Goal: Information Seeking & Learning: Compare options

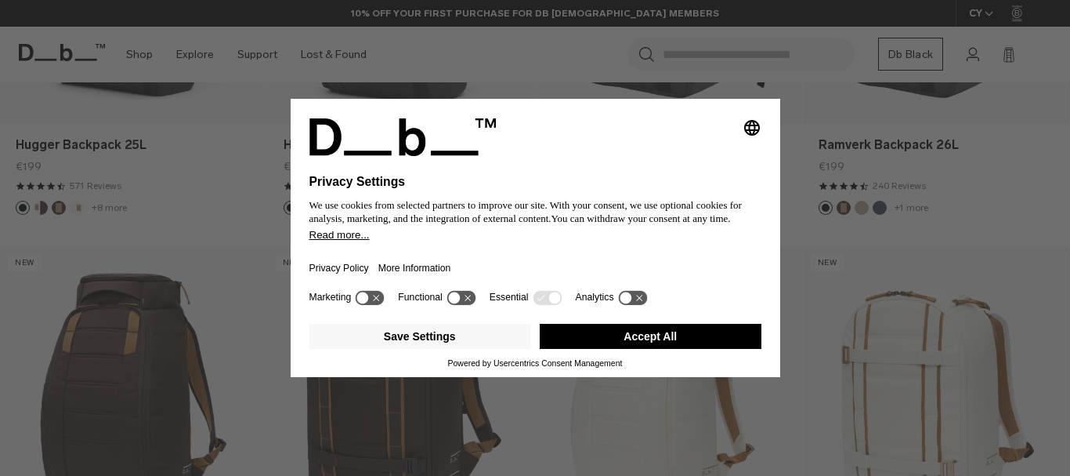
click at [610, 337] on button "Accept All" at bounding box center [651, 336] width 222 height 25
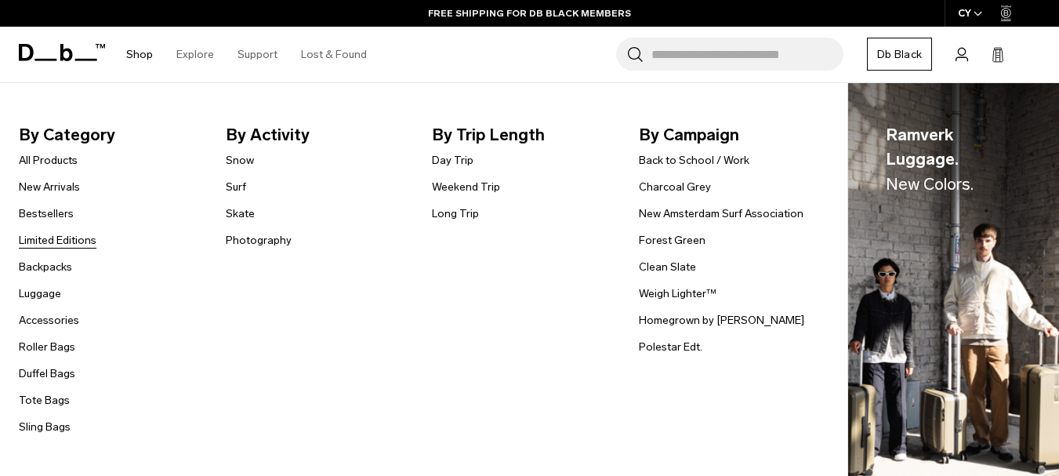
click at [57, 241] on link "Limited Editions" at bounding box center [58, 240] width 78 height 16
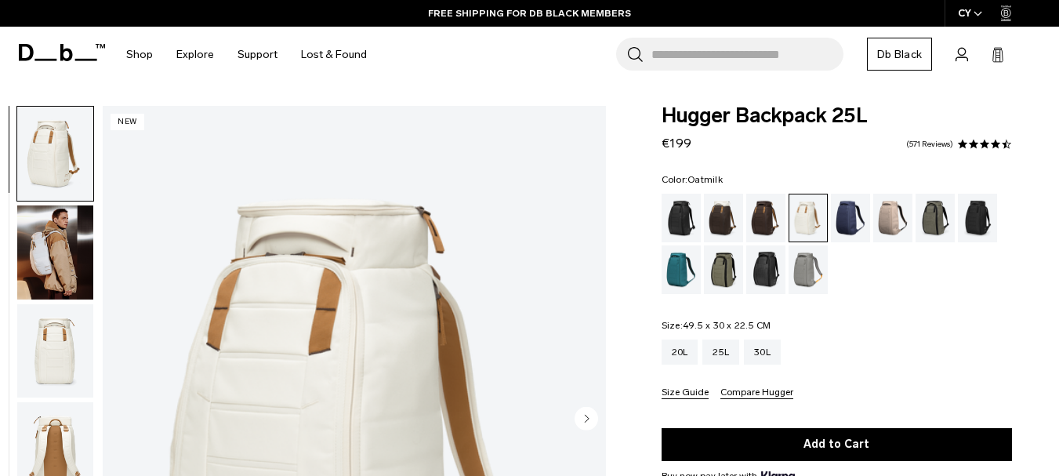
click at [42, 236] on img "button" at bounding box center [55, 252] width 76 height 94
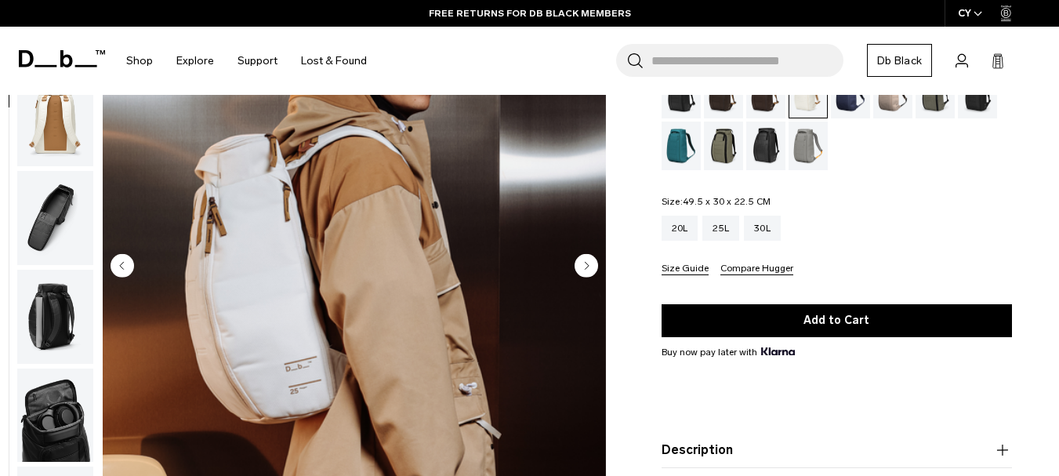
scroll to position [157, 0]
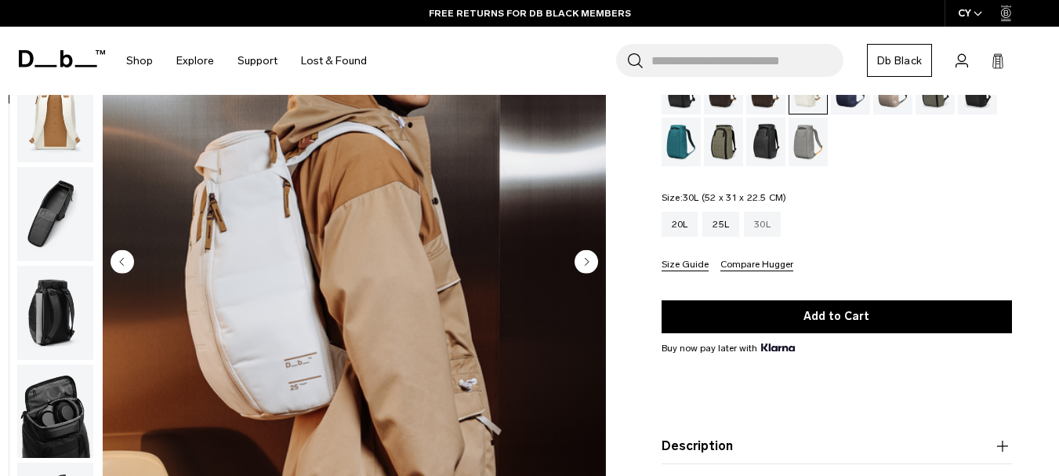
click at [762, 222] on div "30L" at bounding box center [762, 224] width 37 height 25
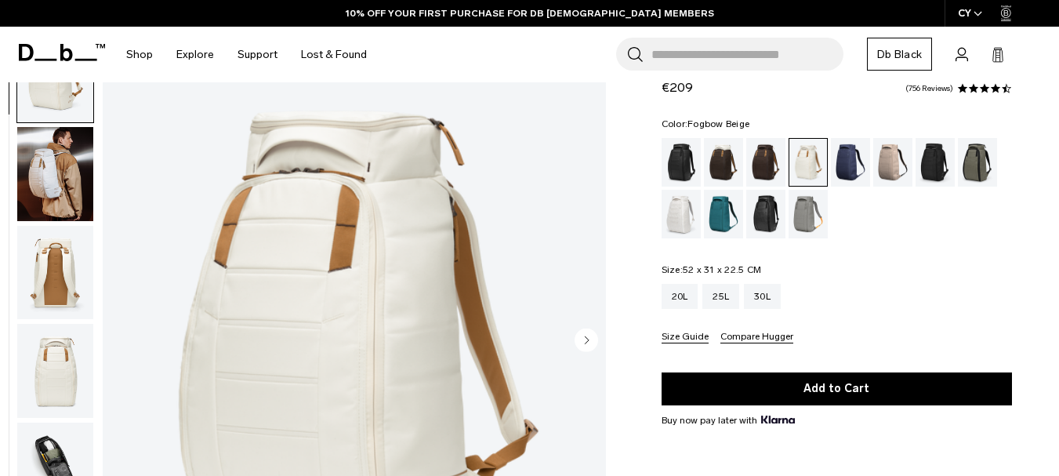
drag, startPoint x: 0, startPoint y: 0, endPoint x: 891, endPoint y: 165, distance: 906.1
click at [891, 165] on div "Fogbow Beige" at bounding box center [893, 162] width 40 height 49
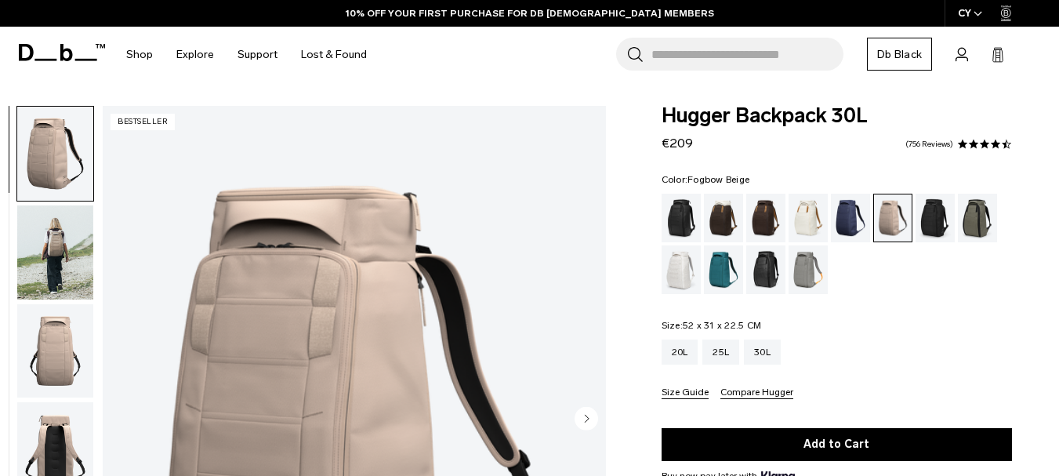
scroll to position [157, 0]
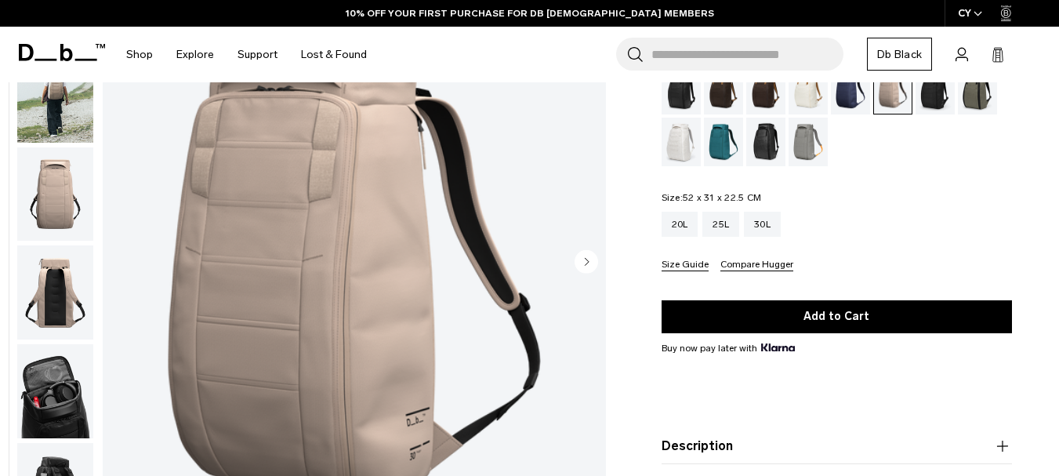
click at [67, 133] on img "button" at bounding box center [55, 96] width 76 height 94
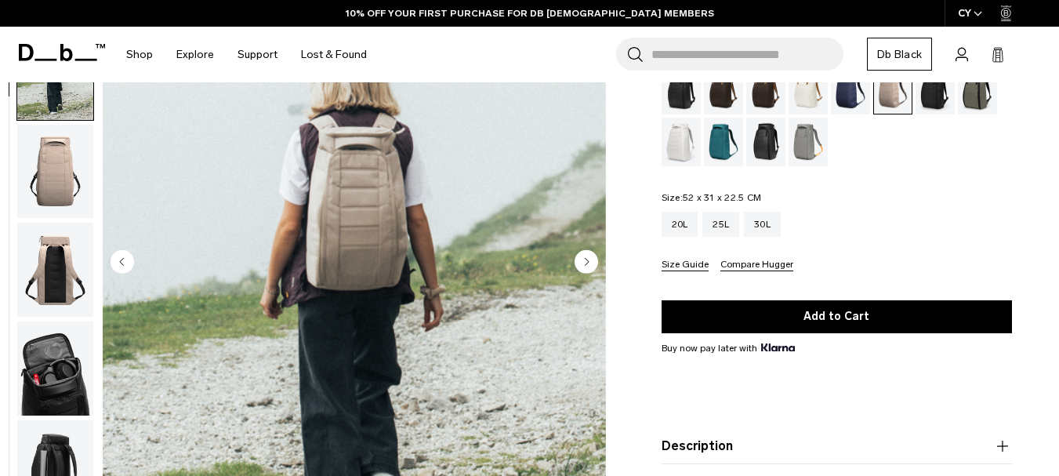
scroll to position [0, 0]
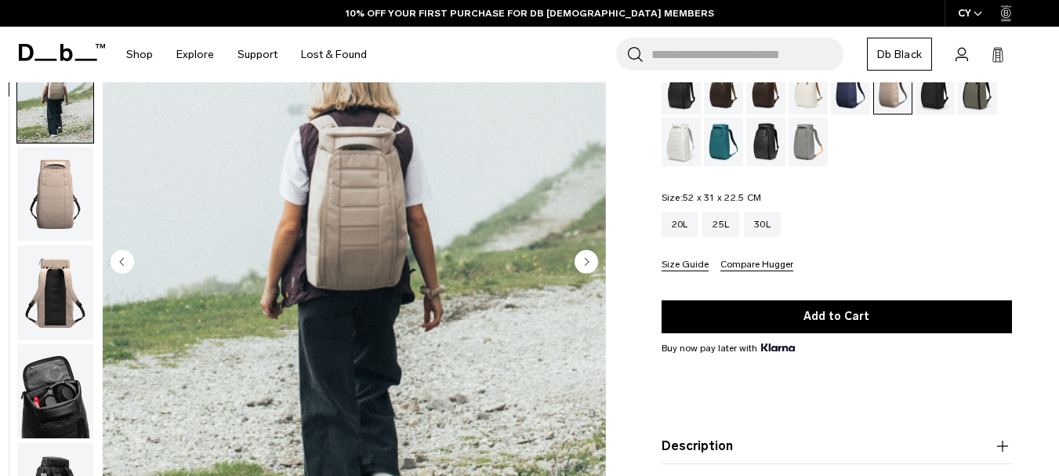
click at [64, 193] on img "button" at bounding box center [55, 194] width 76 height 94
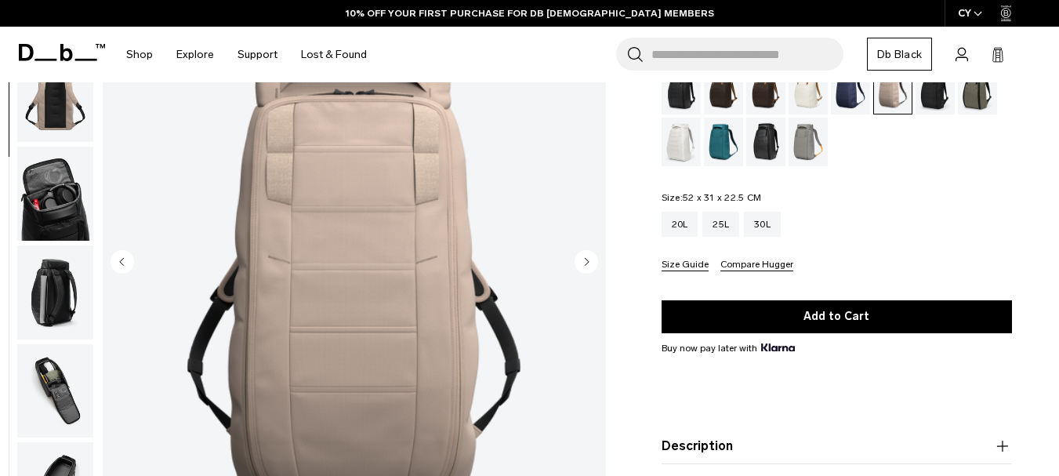
click at [51, 248] on img "button" at bounding box center [55, 292] width 76 height 94
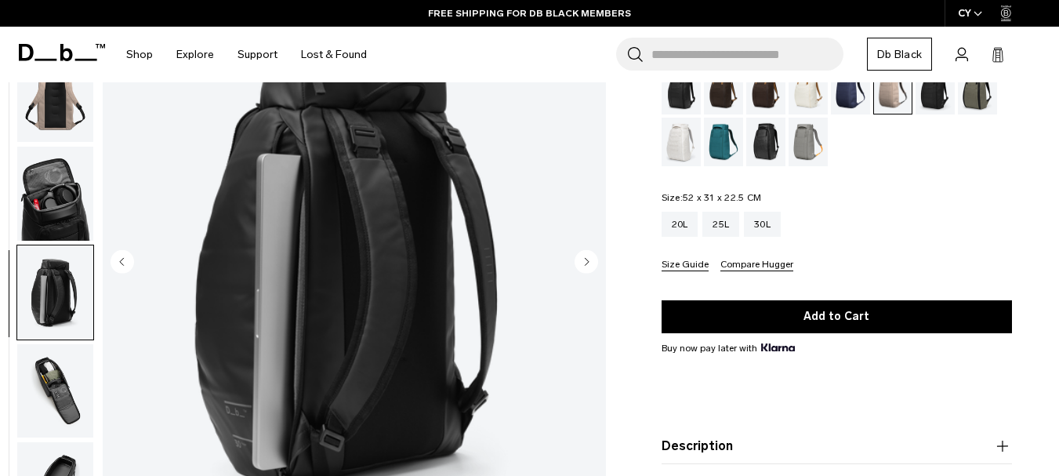
click at [60, 186] on img "button" at bounding box center [55, 194] width 76 height 94
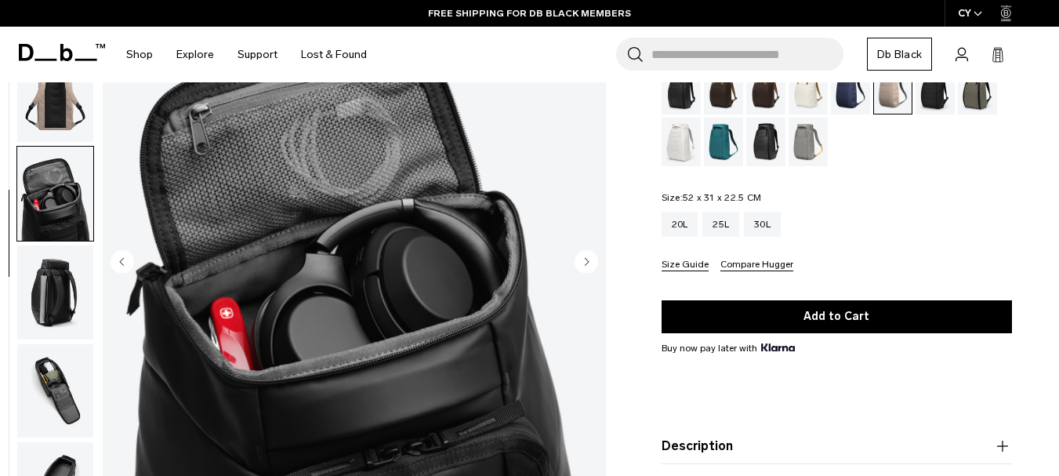
scroll to position [354, 0]
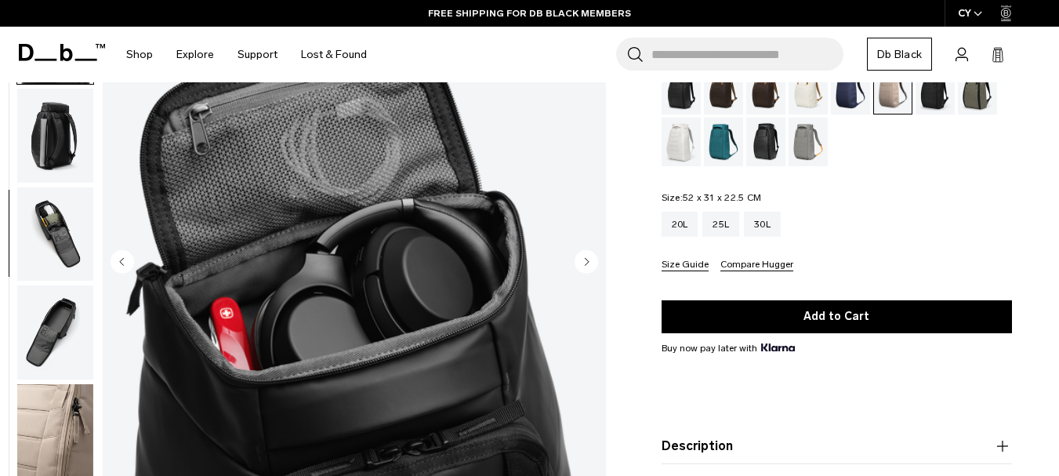
click at [49, 206] on img "button" at bounding box center [55, 234] width 76 height 94
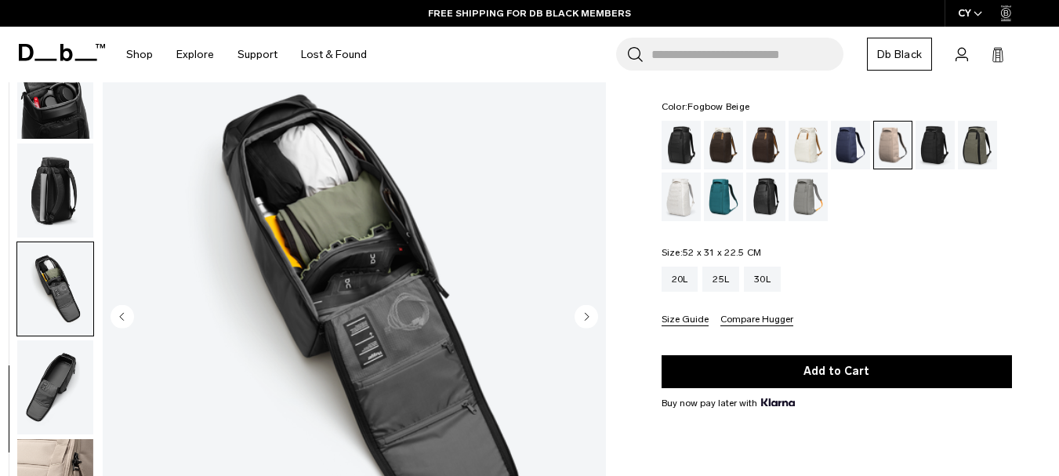
scroll to position [0, 0]
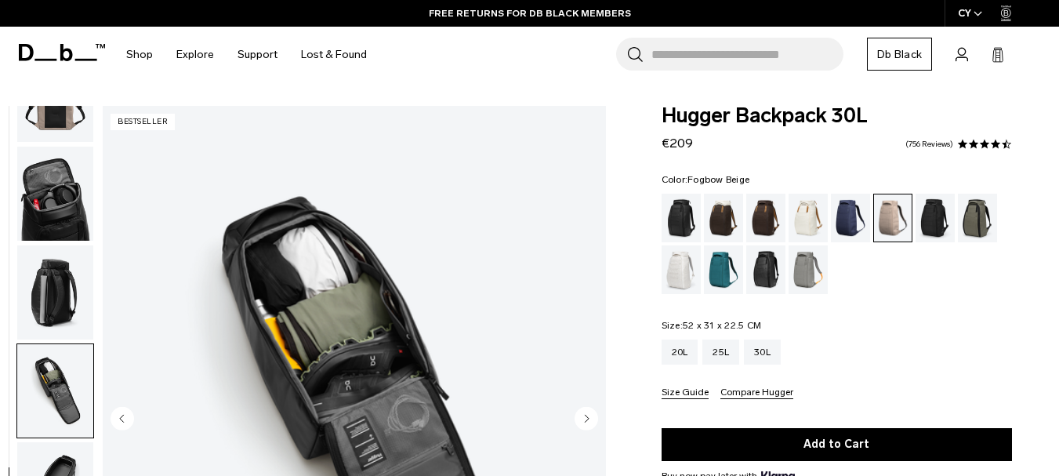
click at [44, 199] on img "button" at bounding box center [55, 194] width 76 height 94
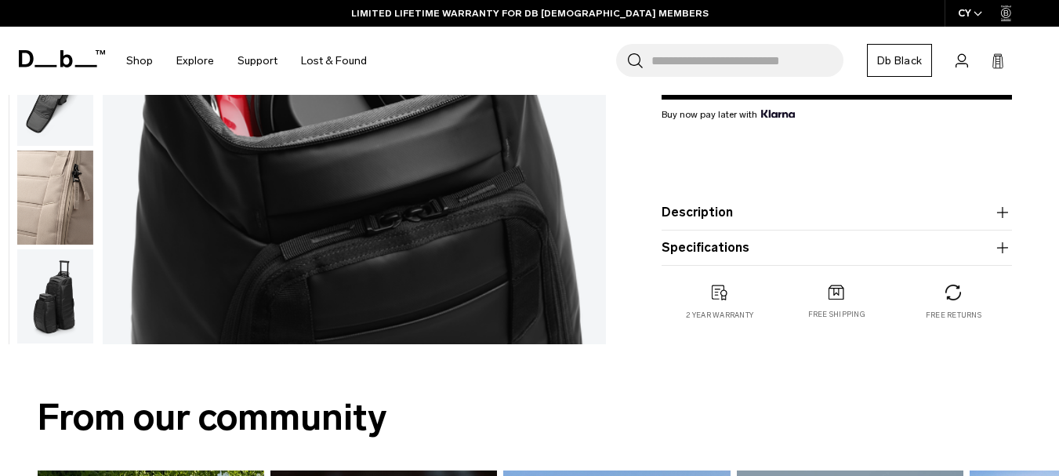
scroll to position [392, 0]
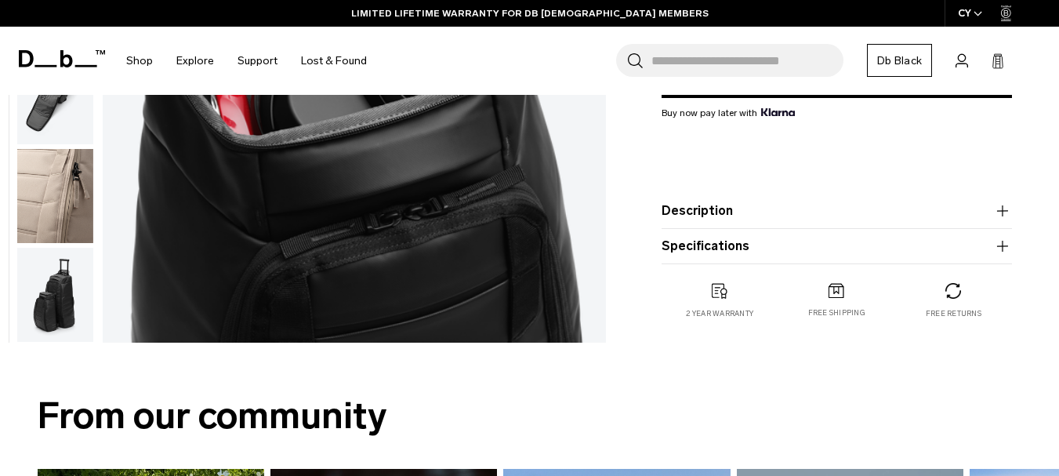
click at [42, 229] on img "button" at bounding box center [55, 196] width 76 height 94
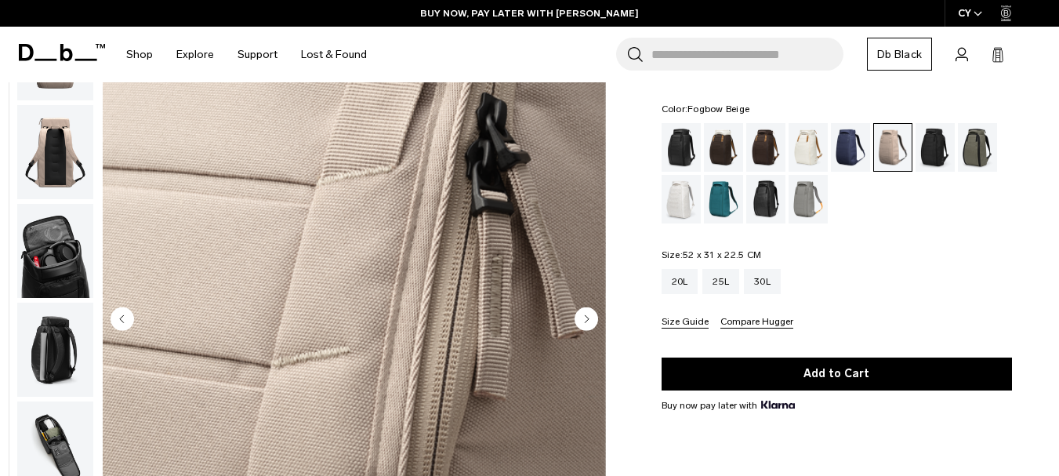
scroll to position [0, 0]
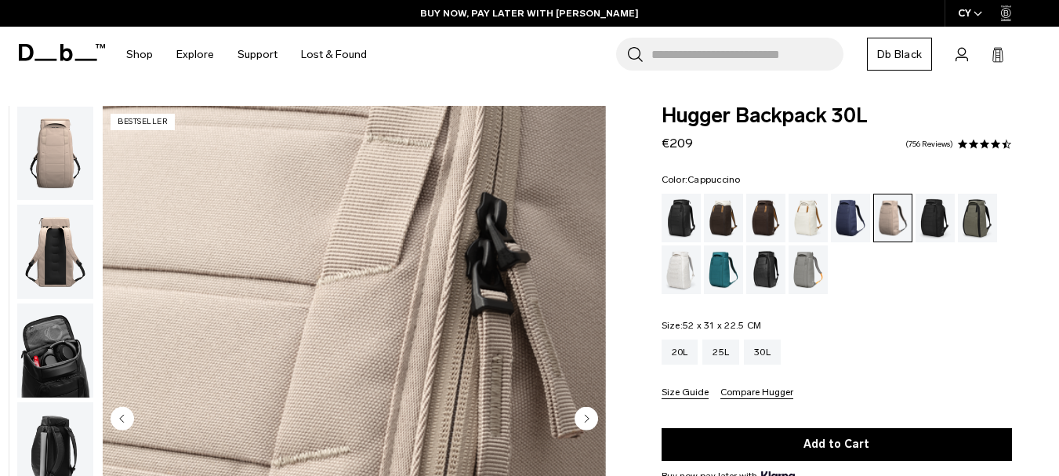
click at [726, 227] on div "Cappuccino" at bounding box center [724, 218] width 40 height 49
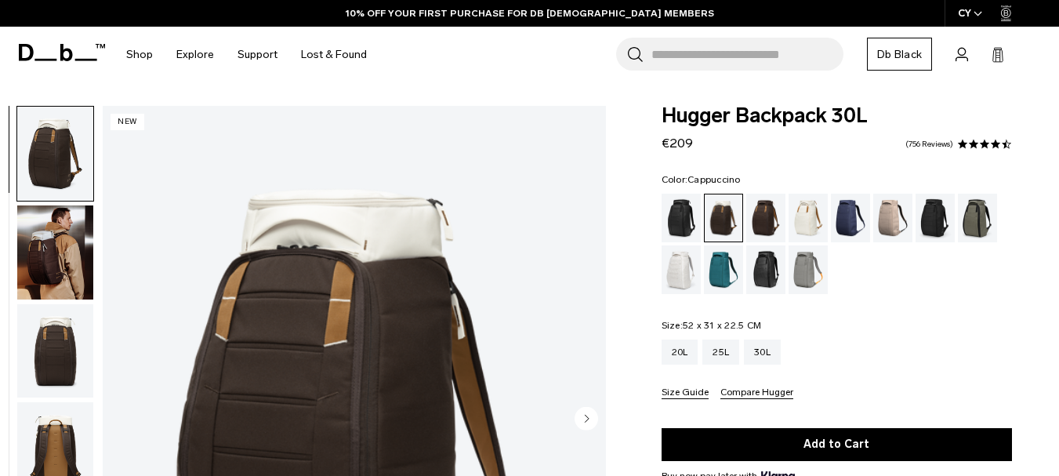
click at [42, 227] on img "button" at bounding box center [55, 252] width 76 height 94
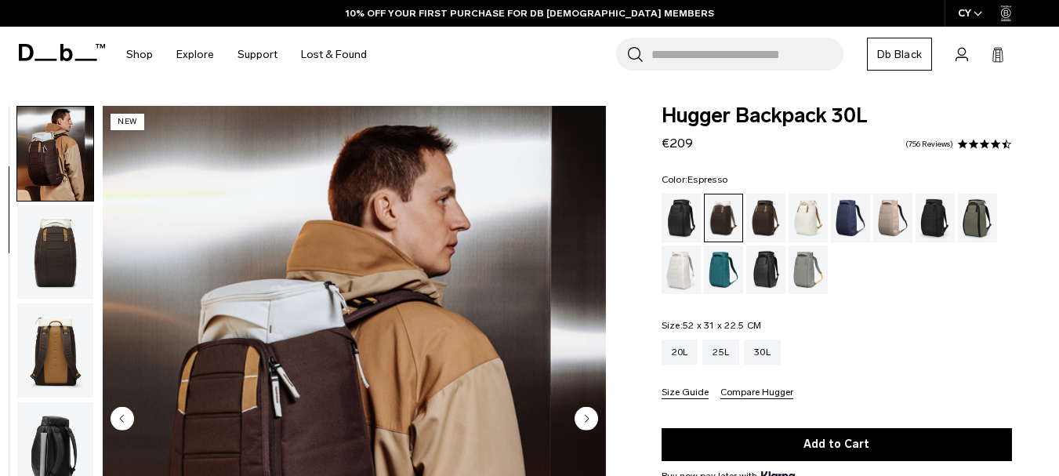
click at [758, 215] on div "Espresso" at bounding box center [766, 218] width 40 height 49
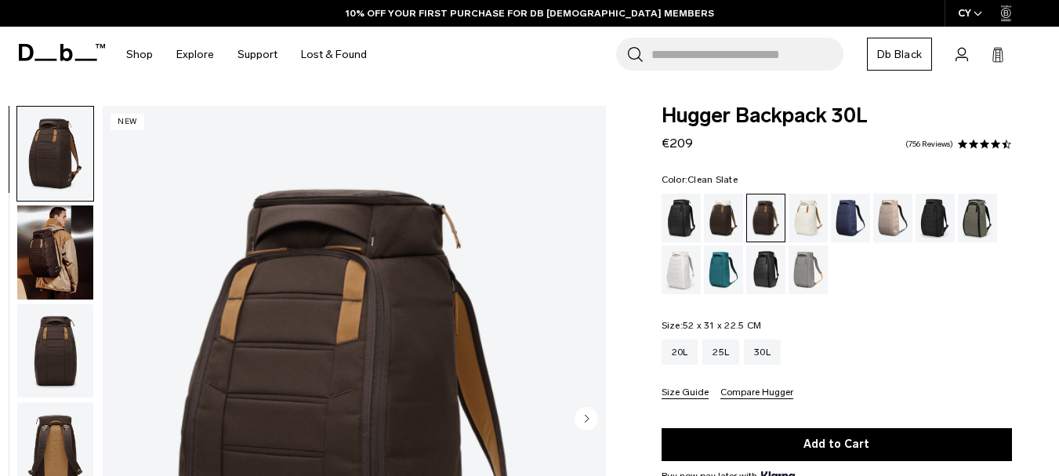
click at [689, 245] on div "Clean Slate" at bounding box center [681, 269] width 40 height 49
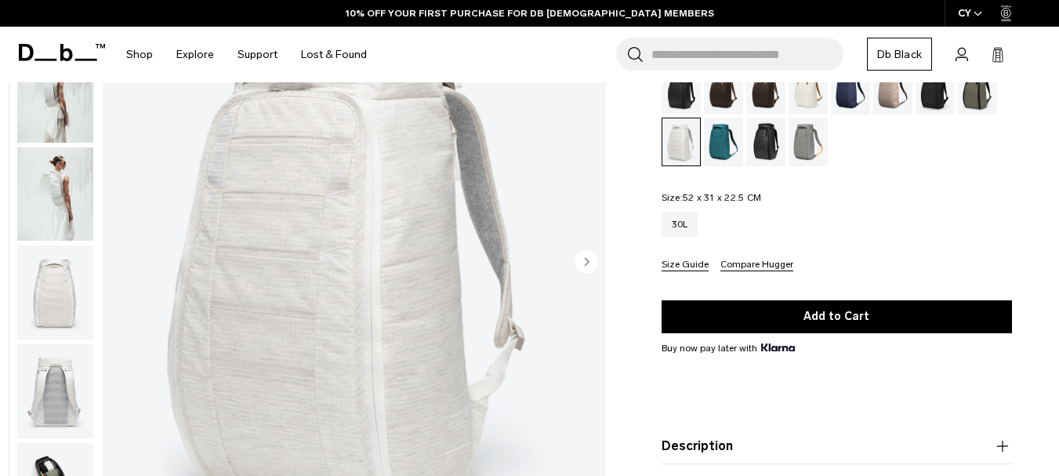
click at [809, 145] on div "Sand Grey" at bounding box center [808, 142] width 40 height 49
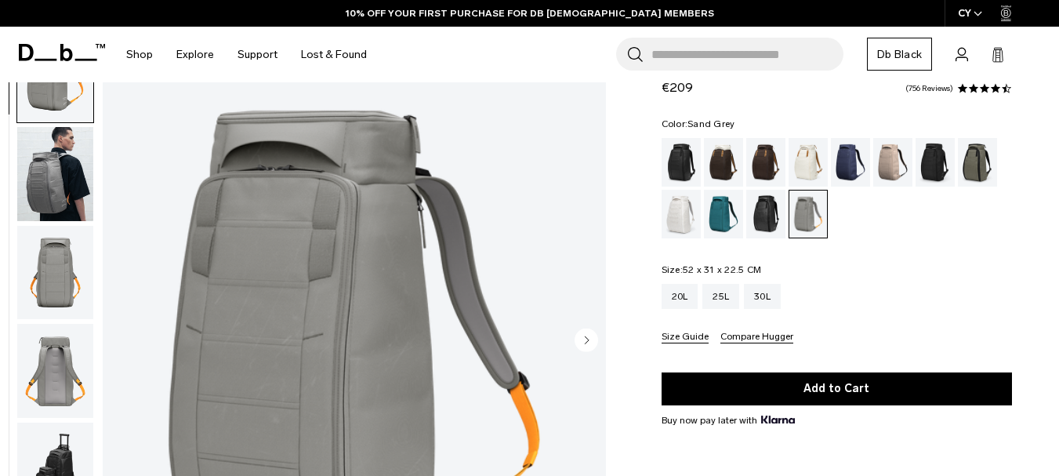
click at [29, 198] on img "button" at bounding box center [55, 174] width 76 height 94
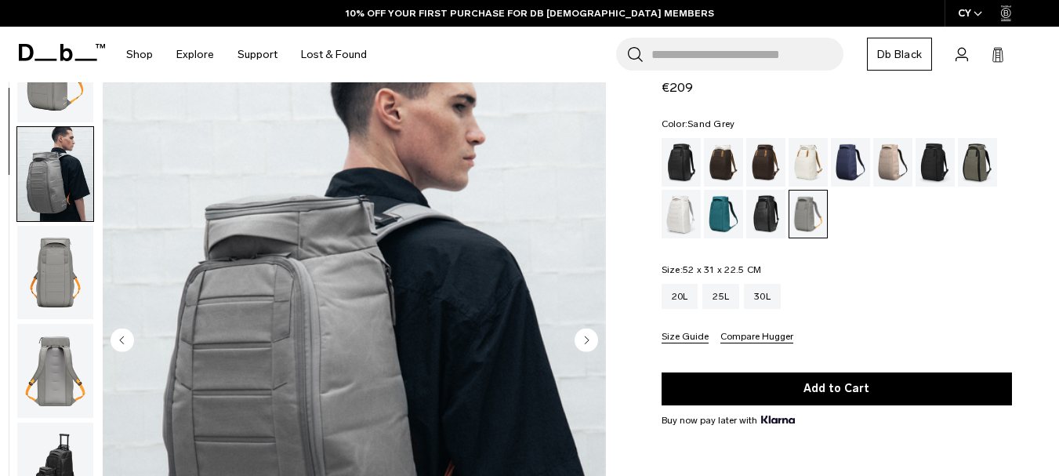
scroll to position [99, 0]
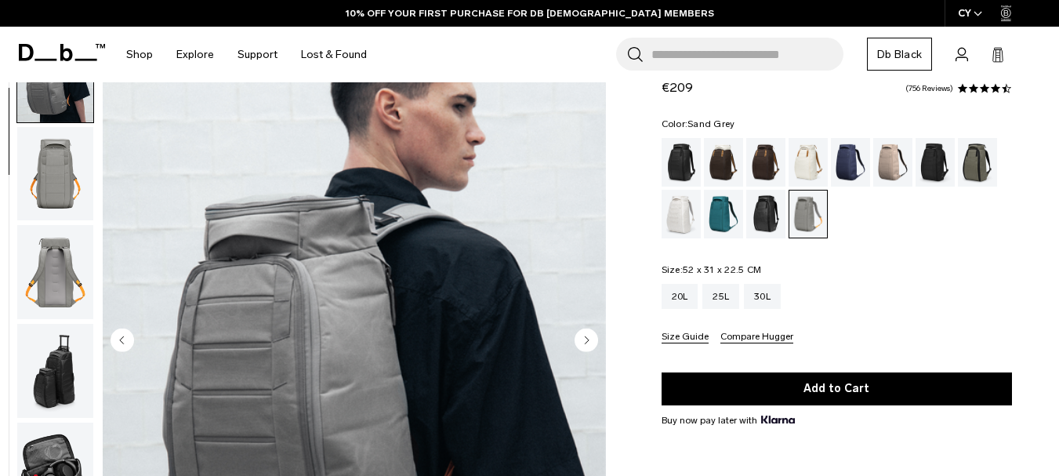
click at [44, 181] on img "button" at bounding box center [55, 174] width 76 height 94
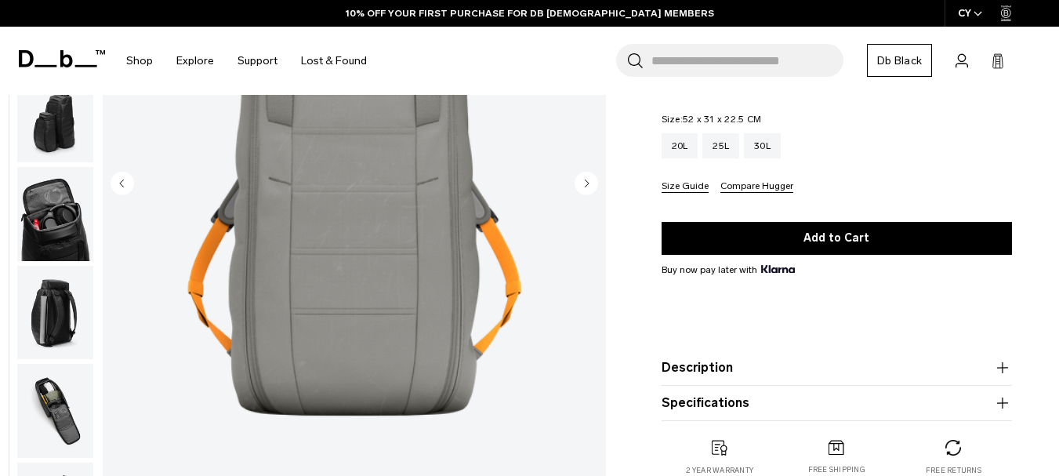
scroll to position [78, 0]
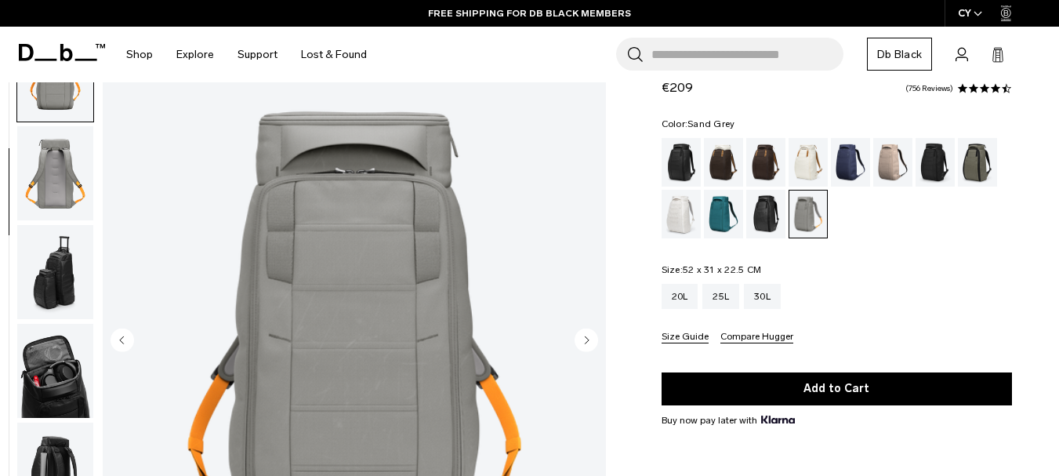
click at [71, 195] on img "button" at bounding box center [55, 173] width 76 height 94
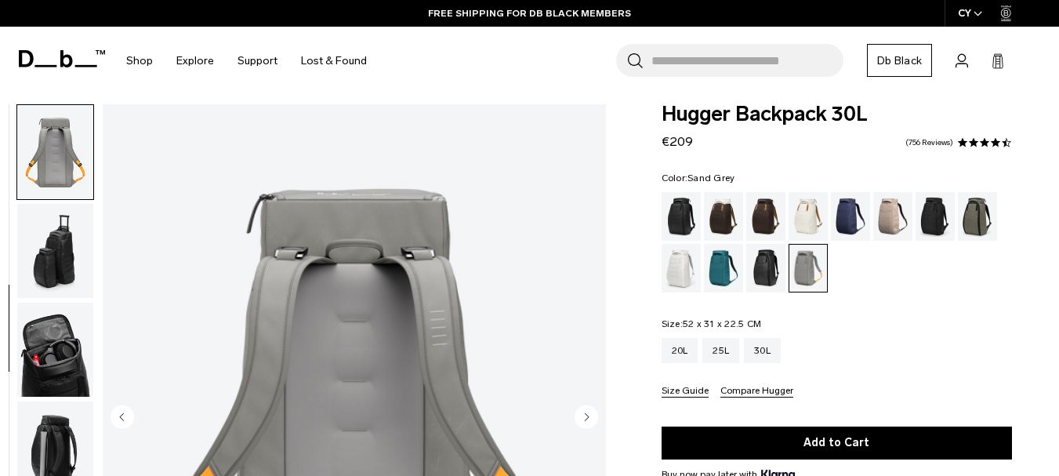
scroll to position [0, 0]
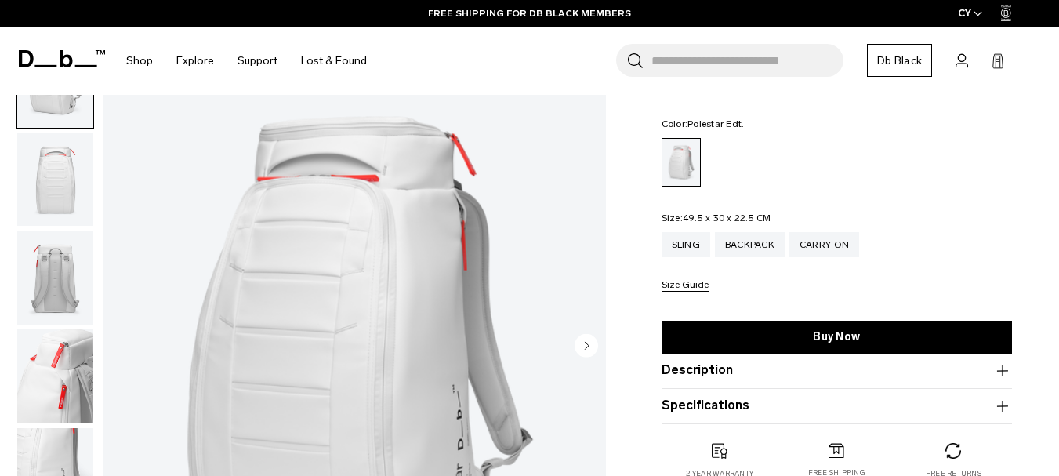
scroll to position [157, 0]
click at [29, 346] on img "button" at bounding box center [55, 375] width 76 height 94
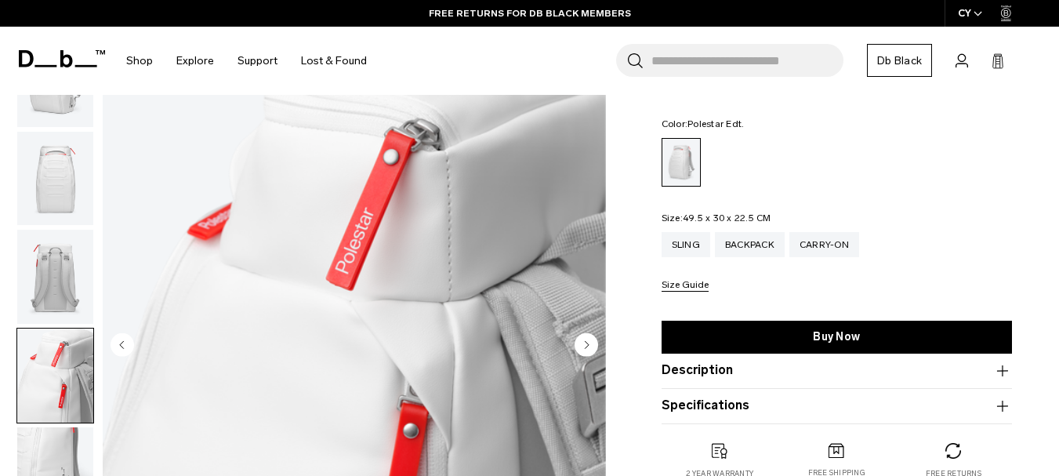
click at [56, 282] on img "button" at bounding box center [55, 277] width 76 height 94
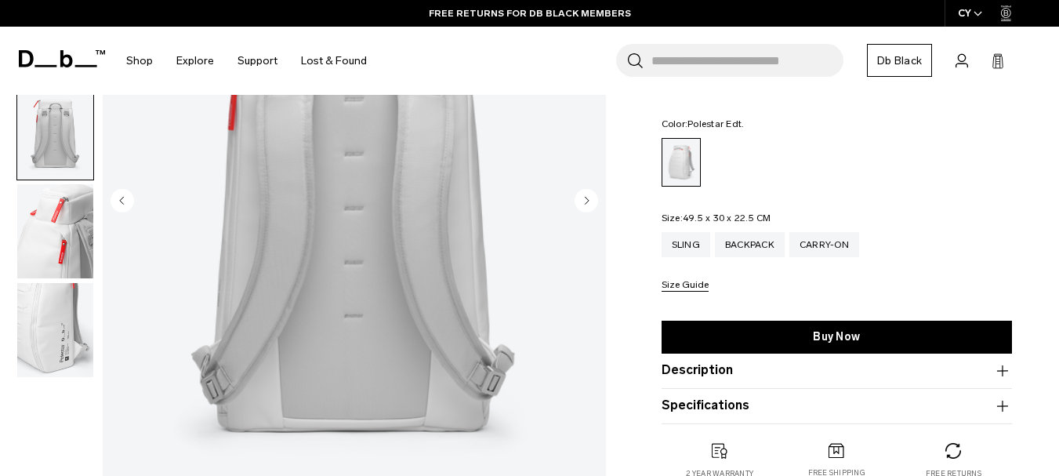
scroll to position [313, 0]
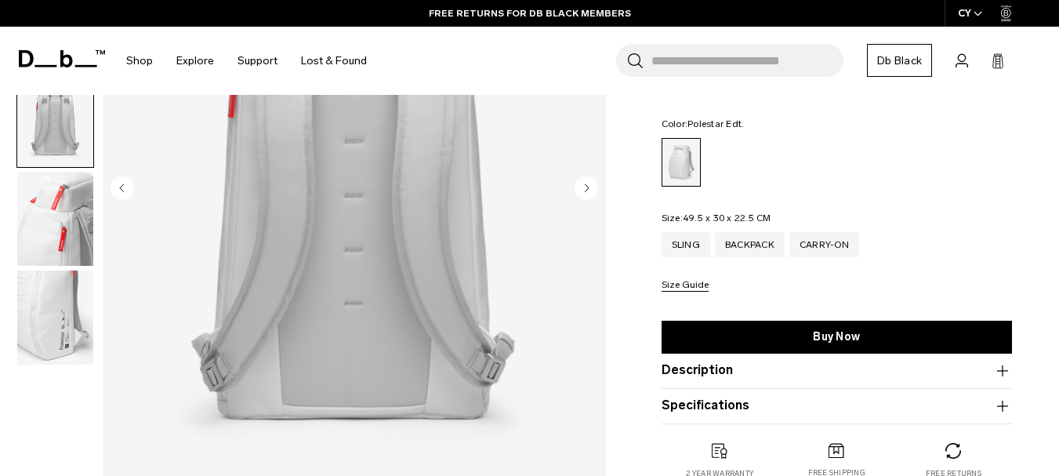
click at [74, 294] on img "button" at bounding box center [55, 317] width 76 height 94
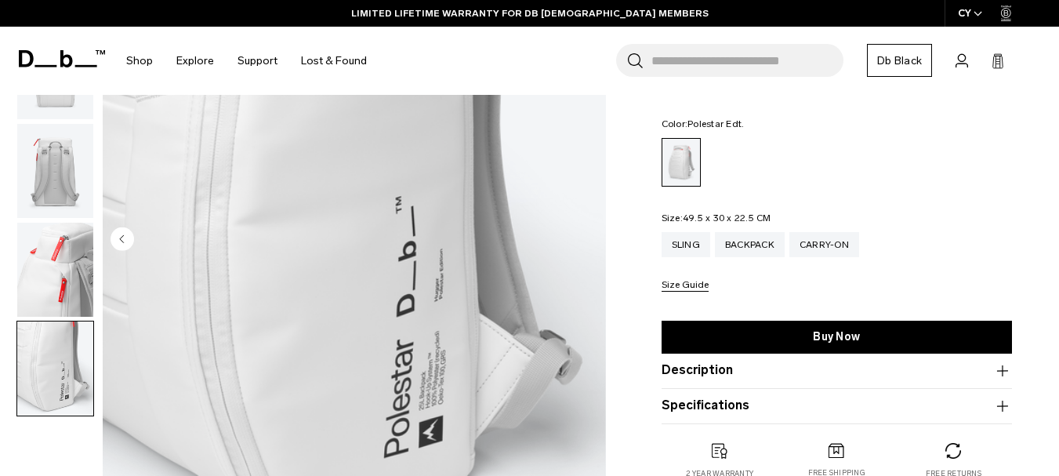
scroll to position [235, 0]
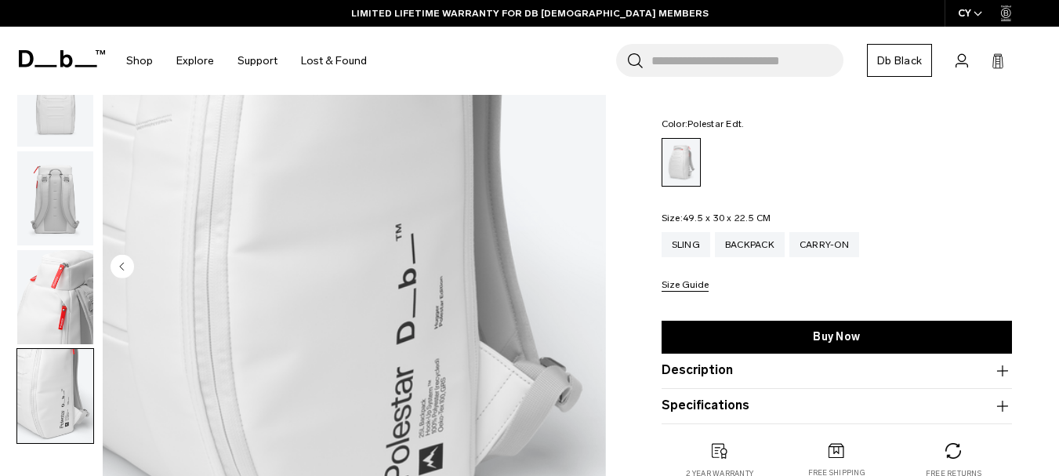
click at [102, 303] on div "05 / 05 Close 01 / 05 Previous Next" at bounding box center [307, 272] width 614 height 636
click at [50, 299] on img "button" at bounding box center [55, 297] width 76 height 94
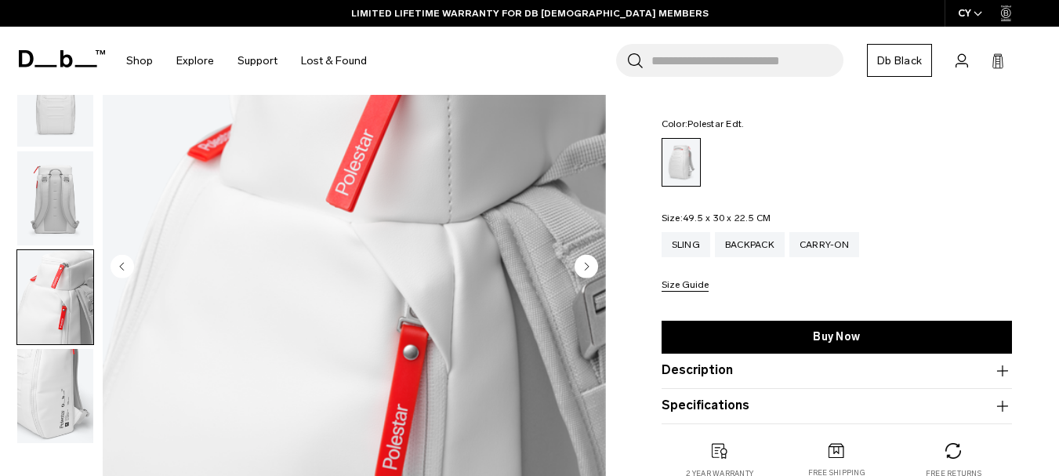
click at [33, 207] on img "button" at bounding box center [55, 198] width 76 height 94
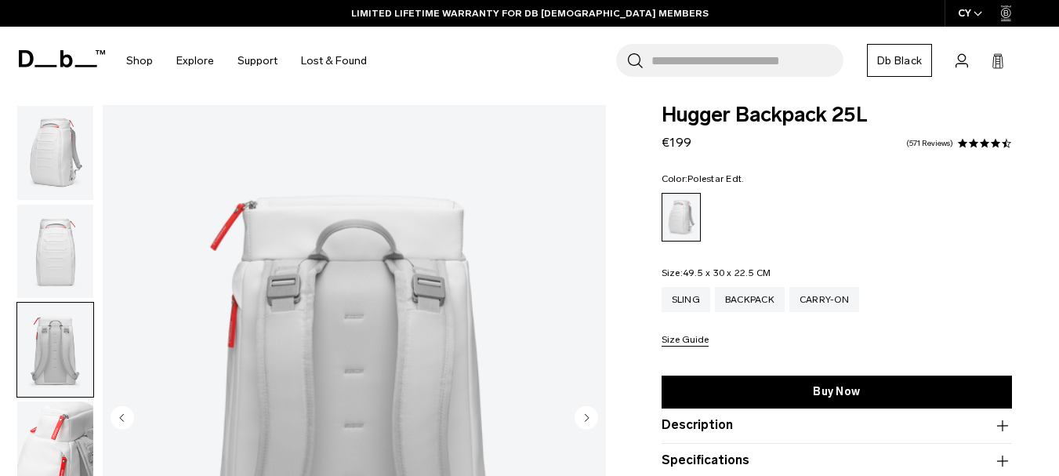
scroll to position [78, 0]
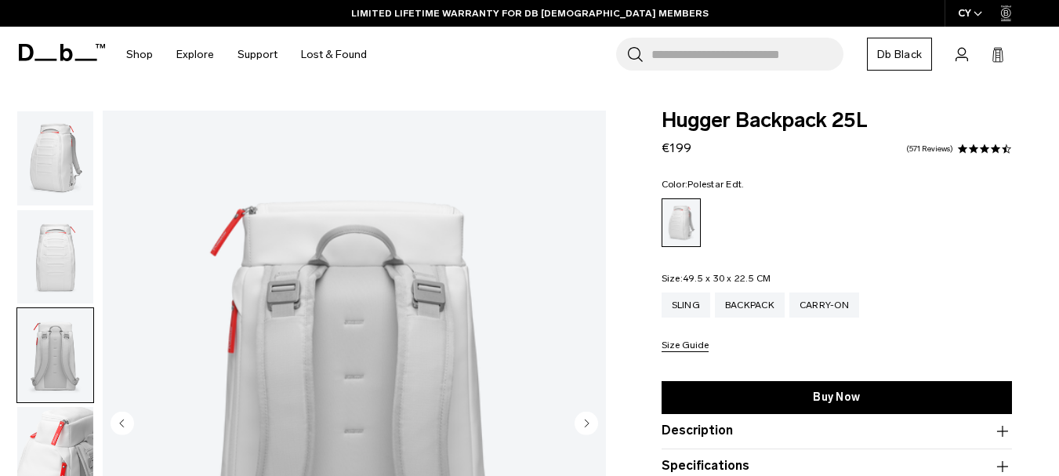
click at [16, 247] on div at bounding box center [51, 424] width 85 height 628
click at [40, 245] on img "button" at bounding box center [55, 257] width 76 height 94
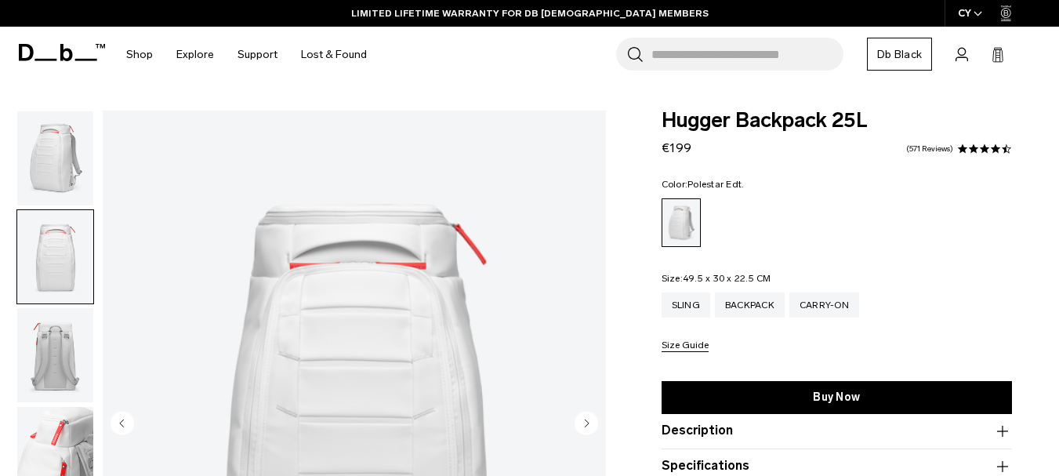
click at [35, 148] on img "button" at bounding box center [55, 158] width 76 height 94
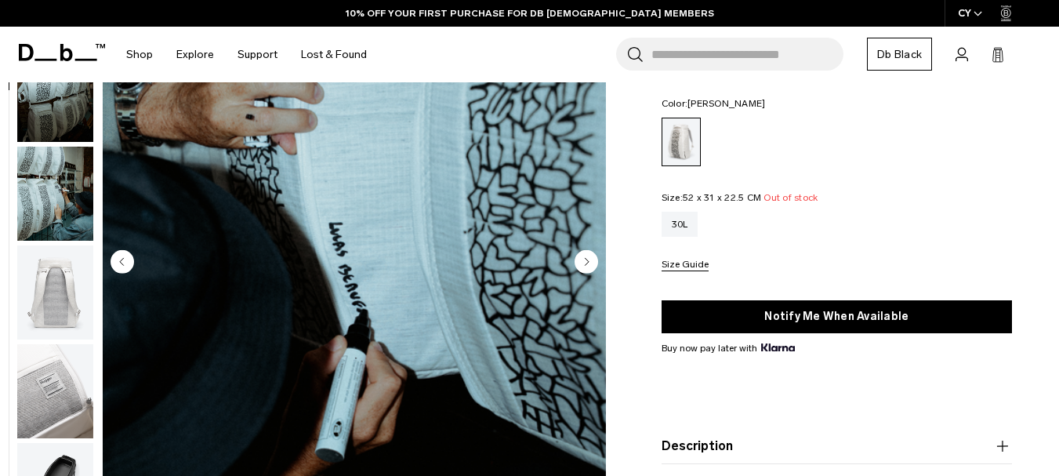
click at [49, 200] on img "button" at bounding box center [55, 194] width 76 height 94
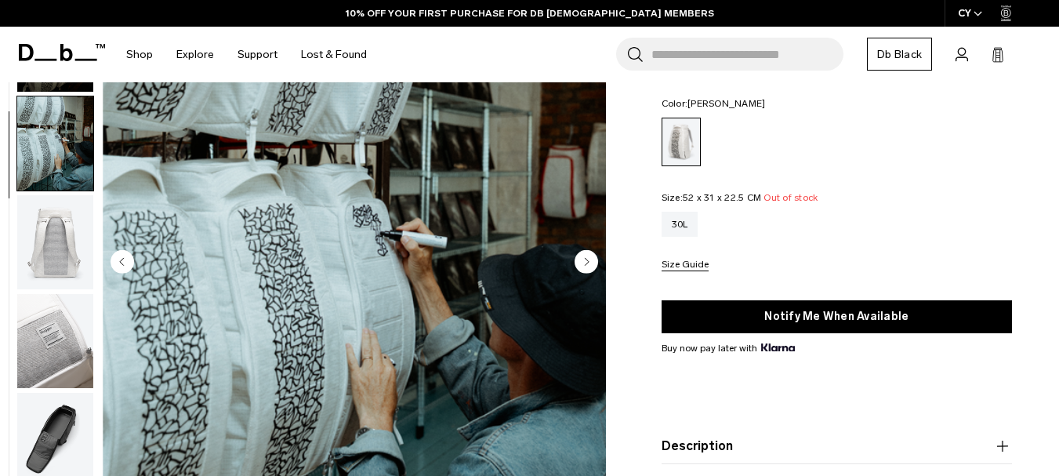
scroll to position [60, 0]
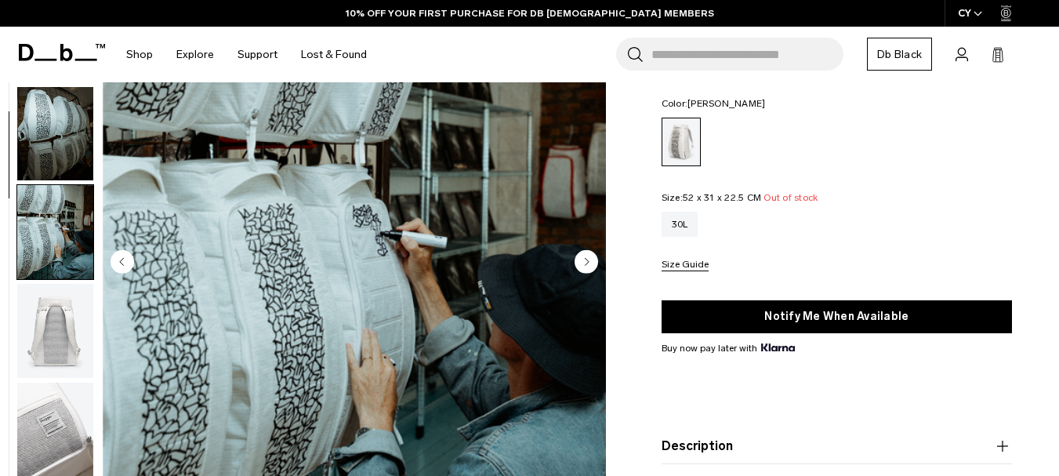
click at [46, 223] on img "button" at bounding box center [55, 232] width 76 height 94
click at [50, 161] on img "button" at bounding box center [55, 134] width 76 height 94
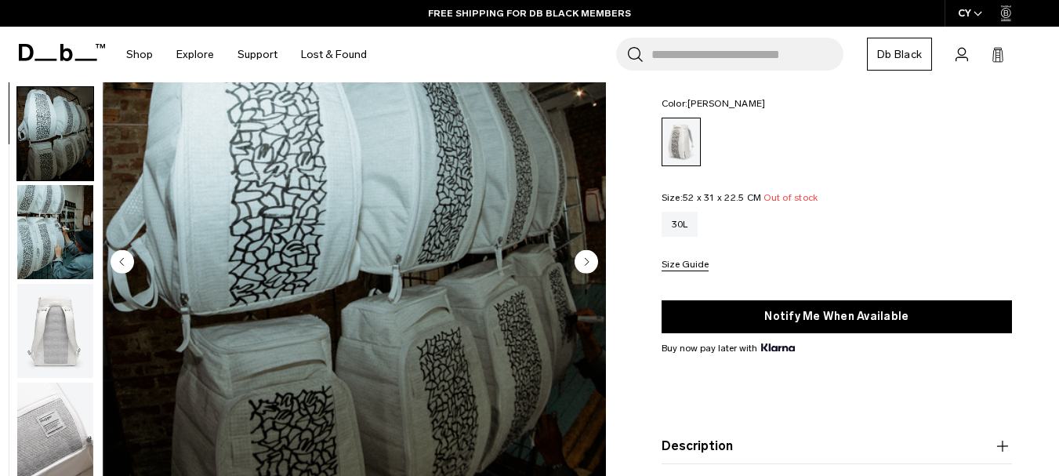
scroll to position [197, 0]
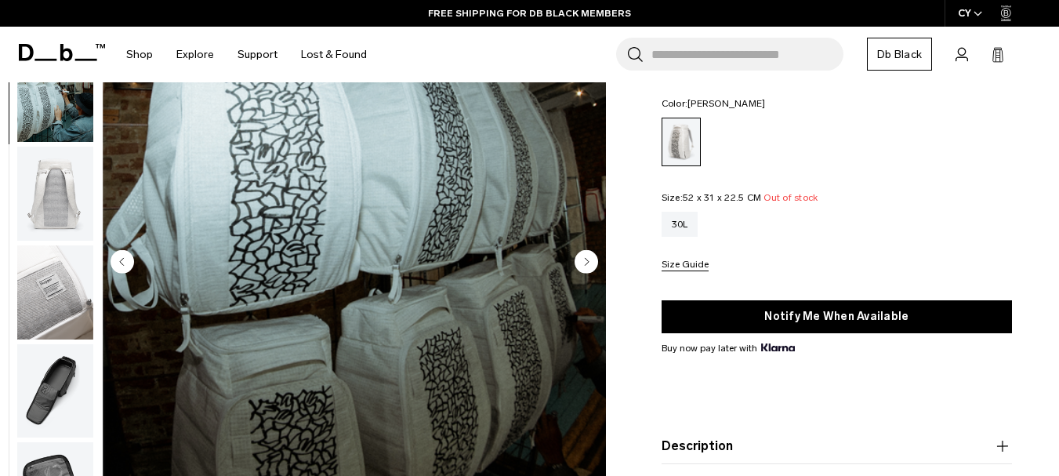
click at [595, 260] on circle "Next slide" at bounding box center [586, 262] width 24 height 24
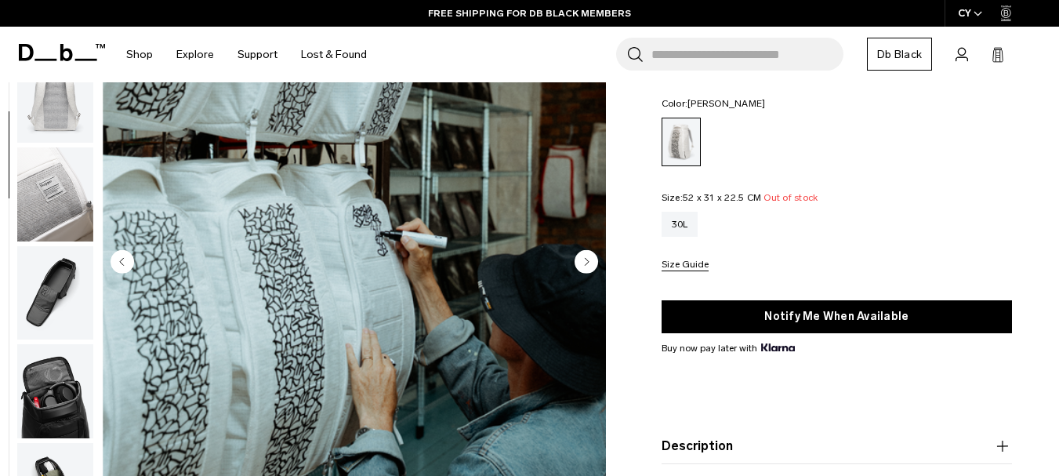
click at [595, 260] on circle "Next slide" at bounding box center [586, 262] width 24 height 24
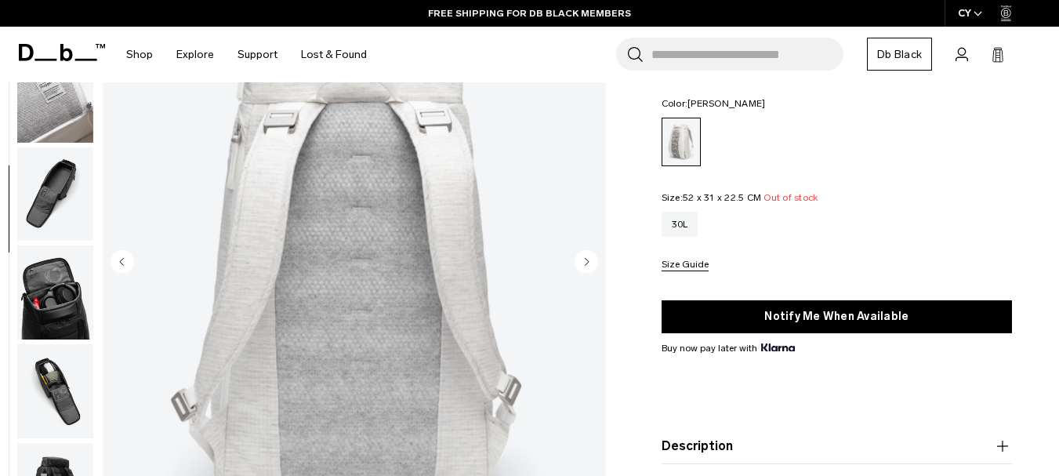
click at [595, 260] on circle "Next slide" at bounding box center [586, 262] width 24 height 24
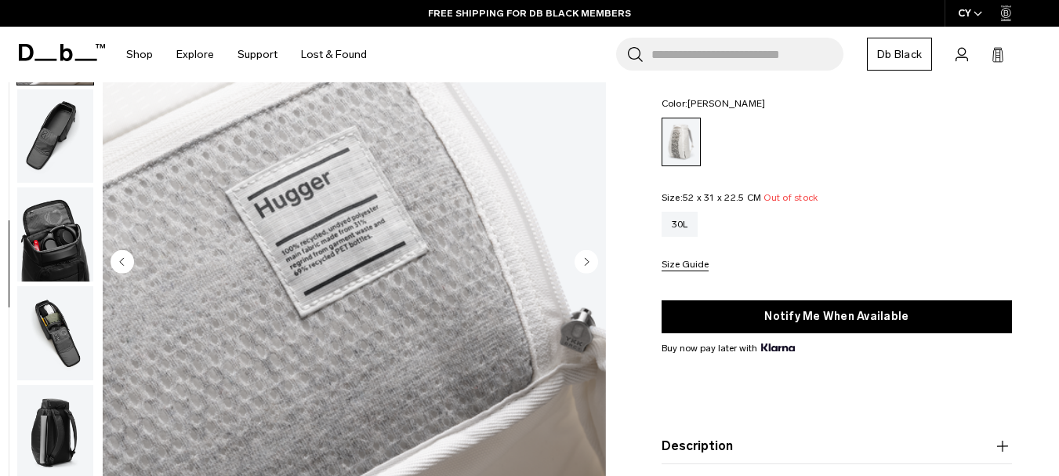
scroll to position [453, 0]
